Goal: Find specific page/section: Find specific page/section

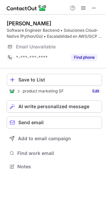
scroll to position [162, 106]
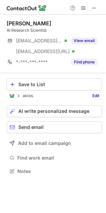
scroll to position [167, 106]
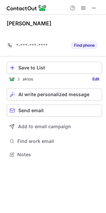
scroll to position [139, 106]
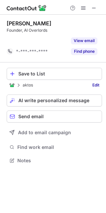
scroll to position [145, 106]
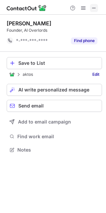
click at [93, 5] on span at bounding box center [93, 7] width 5 height 5
